Goal: Understand process/instructions: Learn how to perform a task or action

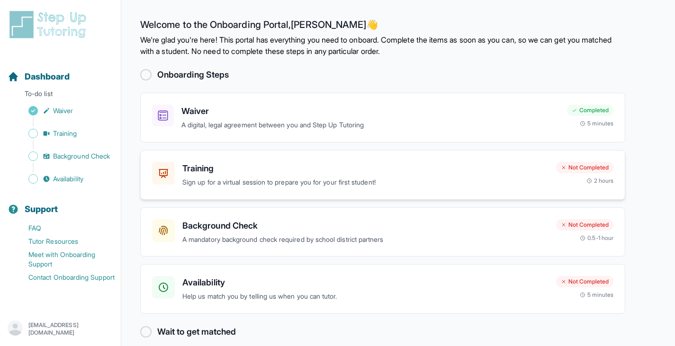
click at [309, 164] on h3 "Training" at bounding box center [365, 168] width 366 height 13
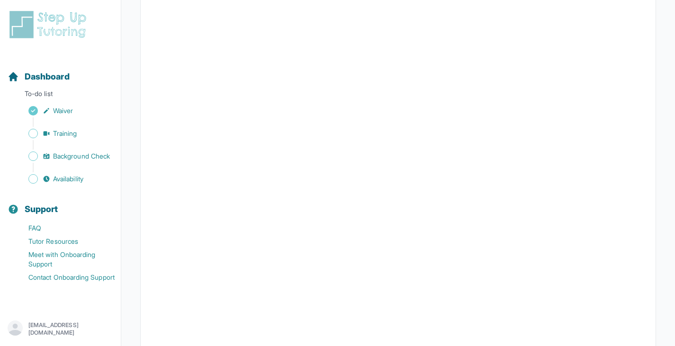
scroll to position [196, 0]
click at [77, 160] on span "Background Check" at bounding box center [81, 156] width 57 height 9
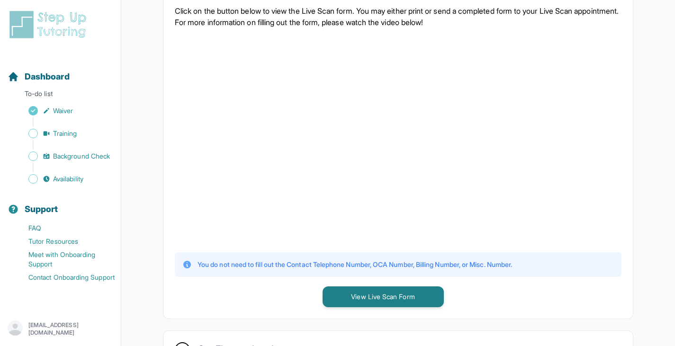
scroll to position [224, 0]
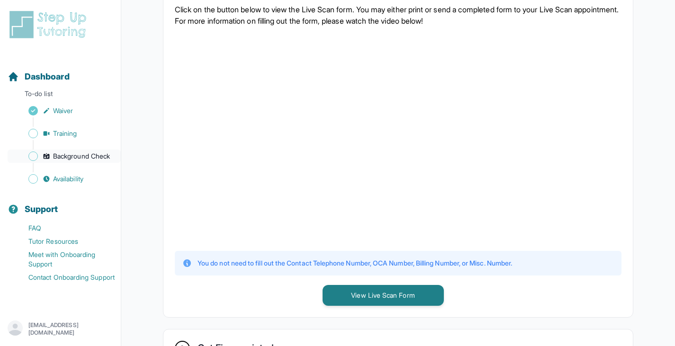
click at [75, 157] on span "Background Check" at bounding box center [81, 156] width 57 height 9
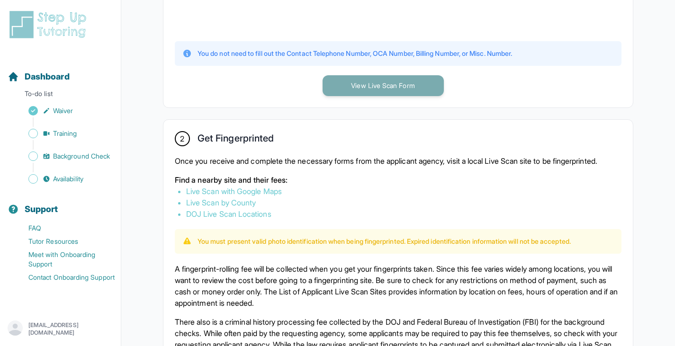
scroll to position [439, 0]
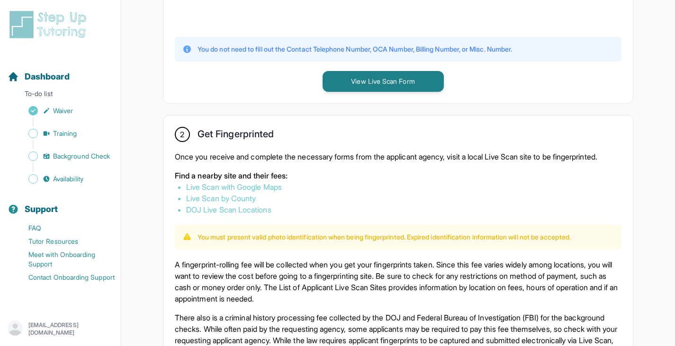
click at [258, 192] on link "Live Scan with Google Maps" at bounding box center [234, 186] width 96 height 9
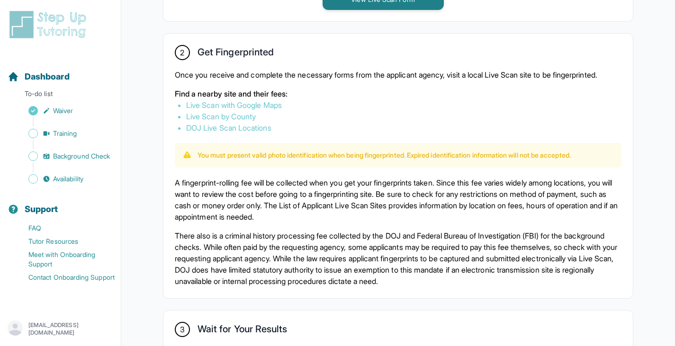
scroll to position [524, 0]
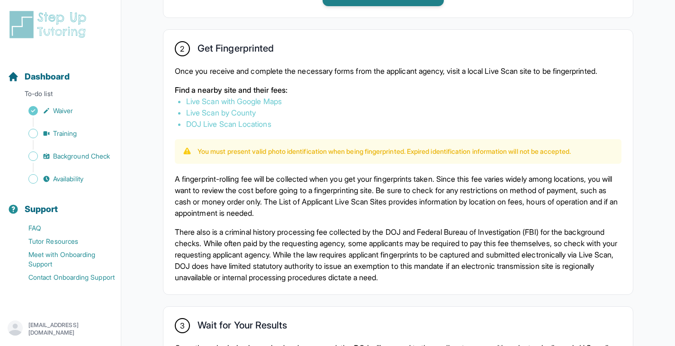
click at [243, 117] on link "Live Scan by County" at bounding box center [221, 112] width 70 height 9
click at [221, 129] on link "DOJ Live Scan Locations" at bounding box center [228, 123] width 85 height 9
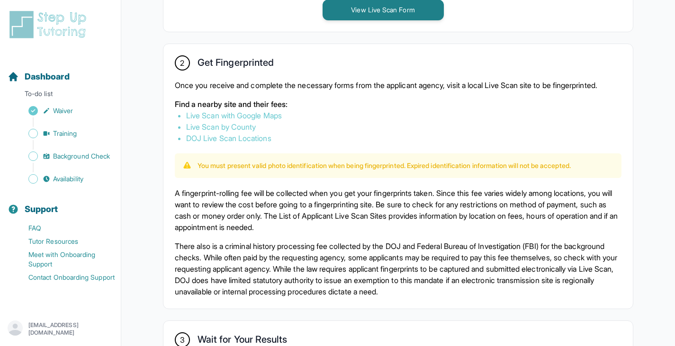
scroll to position [511, 0]
click at [260, 120] on link "Live Scan with Google Maps" at bounding box center [234, 114] width 96 height 9
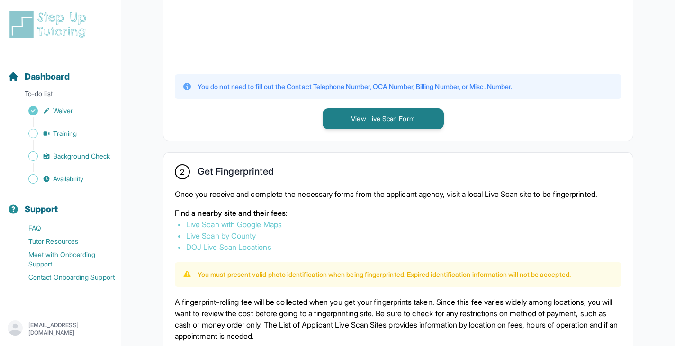
scroll to position [401, 0]
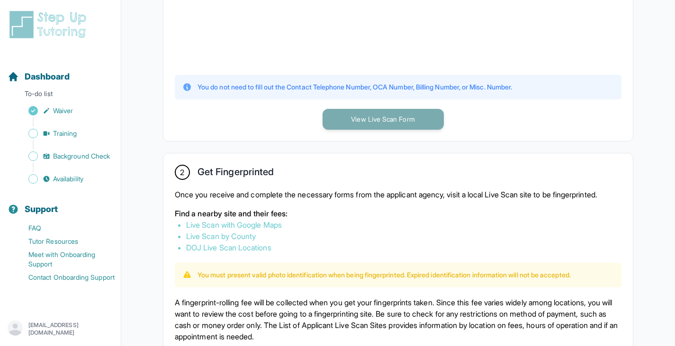
click at [380, 119] on button "View Live Scan Form" at bounding box center [383, 119] width 121 height 21
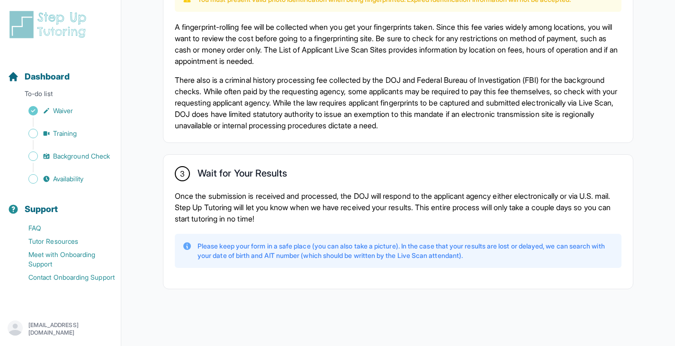
scroll to position [686, 0]
